Goal: Task Accomplishment & Management: Use online tool/utility

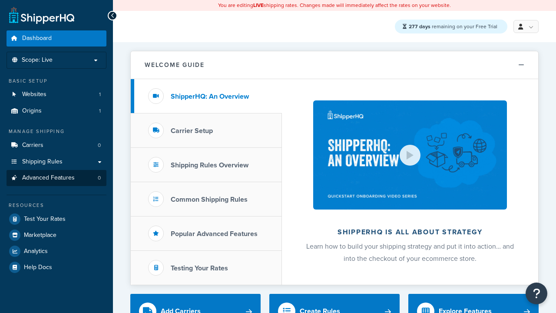
click at [56, 178] on span "Advanced Features" at bounding box center [48, 177] width 53 height 7
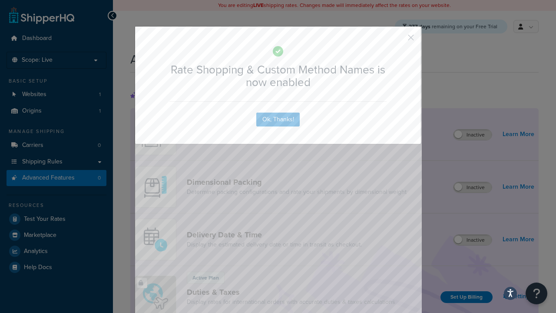
scroll to position [388, 0]
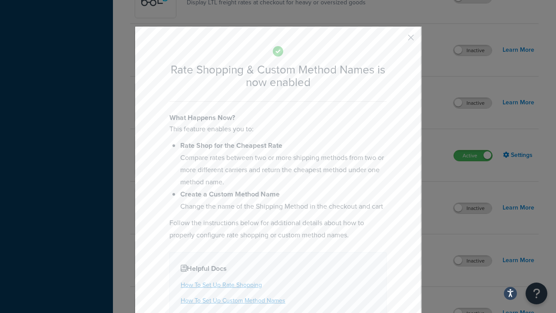
click at [398, 40] on button "button" at bounding box center [398, 41] width 2 height 2
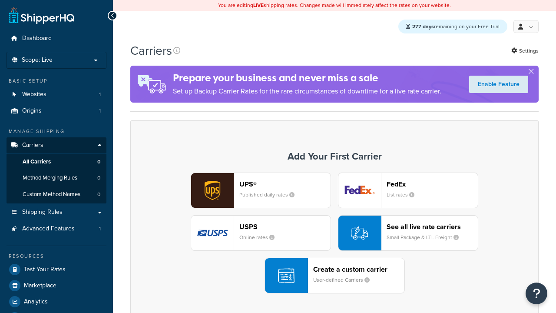
click at [335, 233] on div "UPS® Published daily rates FedEx List rates USPS Online rates See all live rate…" at bounding box center [334, 232] width 390 height 121
click at [408, 233] on div "See all live rate carriers Small Package & LTL Freight" at bounding box center [432, 232] width 91 height 21
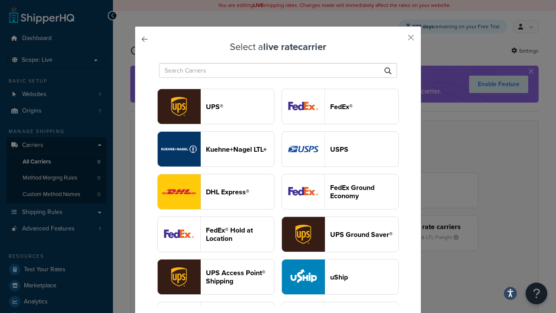
click at [340, 145] on header "USPS" at bounding box center [364, 149] width 68 height 8
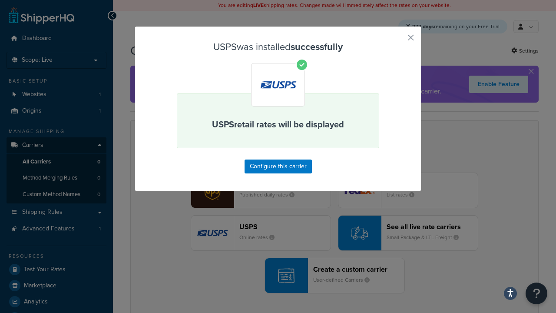
click at [398, 40] on button "button" at bounding box center [398, 41] width 2 height 2
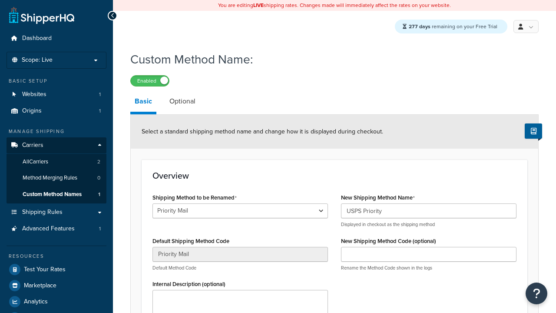
select select "698920"
